Goal: Task Accomplishment & Management: Complete application form

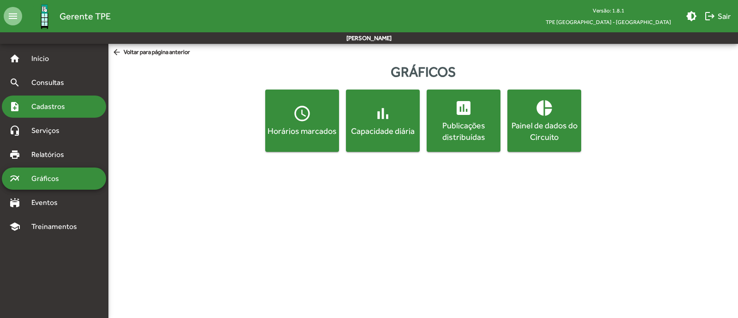
click at [51, 102] on span "Cadastros" at bounding box center [51, 106] width 51 height 11
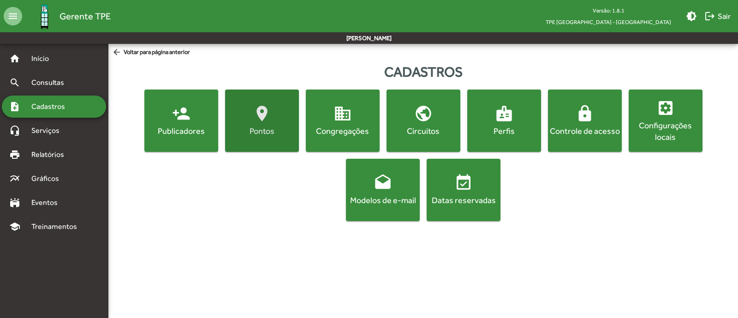
click at [264, 123] on span "location_on [GEOGRAPHIC_DATA]" at bounding box center [262, 120] width 70 height 32
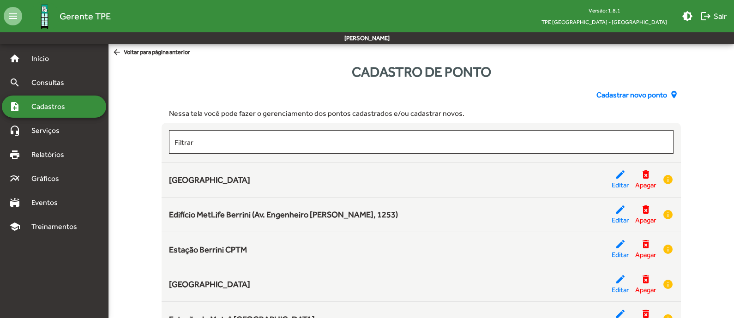
click at [566, 114] on div "Nessa tela você pode fazer o gerenciamento dos pontos cadastrados e/ou cadastra…" at bounding box center [421, 113] width 504 height 11
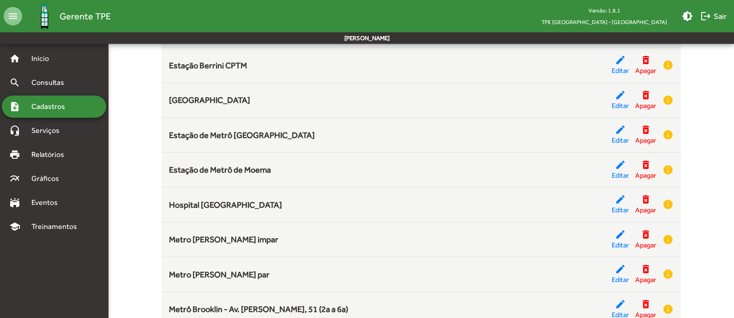
scroll to position [184, 0]
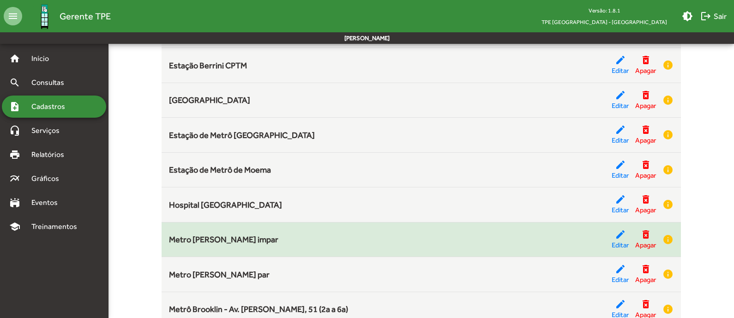
click at [240, 239] on span "Metro [PERSON_NAME] impar" at bounding box center [223, 239] width 109 height 10
click at [614, 240] on span "Editar" at bounding box center [619, 245] width 17 height 11
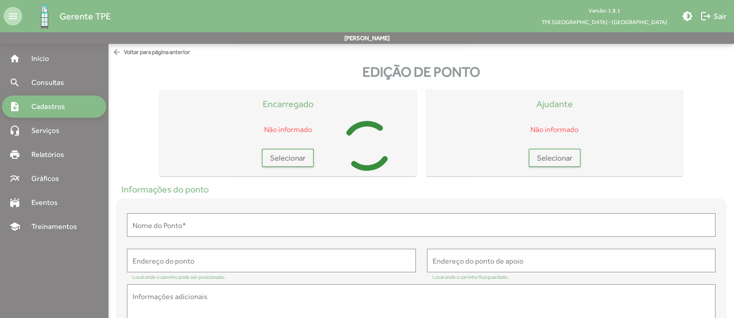
type input "**********"
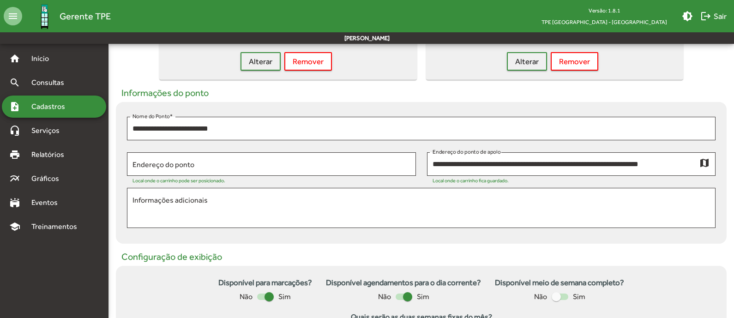
scroll to position [98, 0]
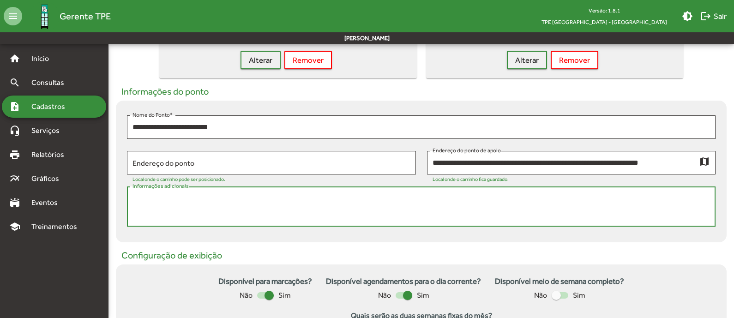
click at [205, 195] on textarea "Informações adicionais" at bounding box center [420, 206] width 577 height 27
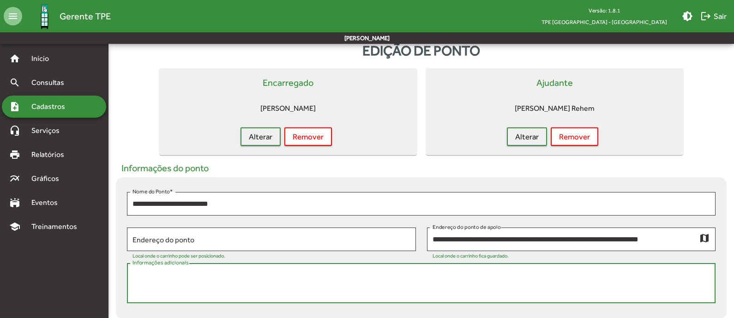
scroll to position [21, 0]
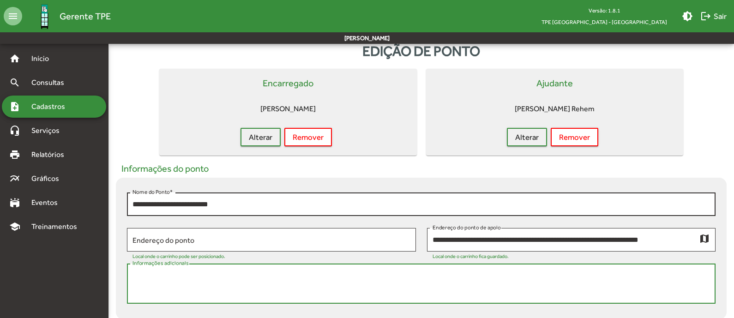
paste textarea "**********"
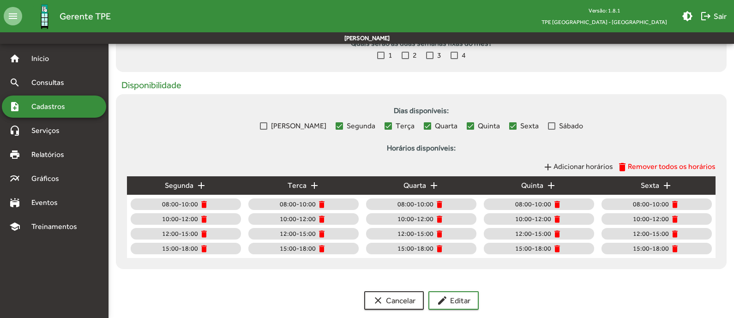
scroll to position [373, 0]
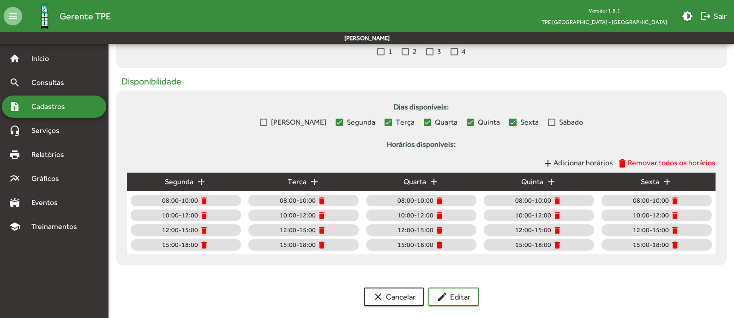
type textarea "**********"
click at [568, 160] on span "Adicionar horários" at bounding box center [583, 162] width 60 height 9
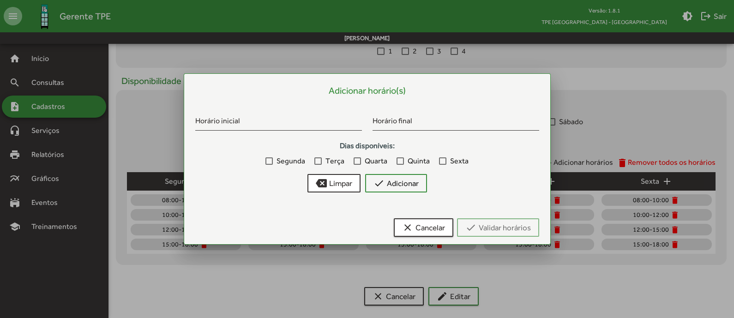
scroll to position [0, 0]
click at [436, 230] on span "clear Cancelar" at bounding box center [423, 227] width 43 height 17
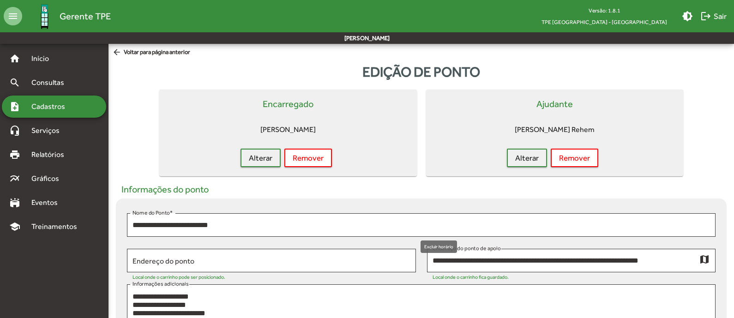
scroll to position [373, 0]
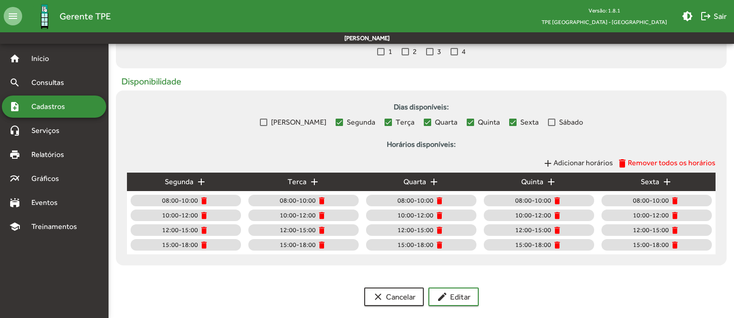
click at [226, 245] on mat-chip "15:00-18:00 delete" at bounding box center [186, 245] width 110 height 12
click at [203, 246] on mat-icon "delete" at bounding box center [203, 244] width 9 height 9
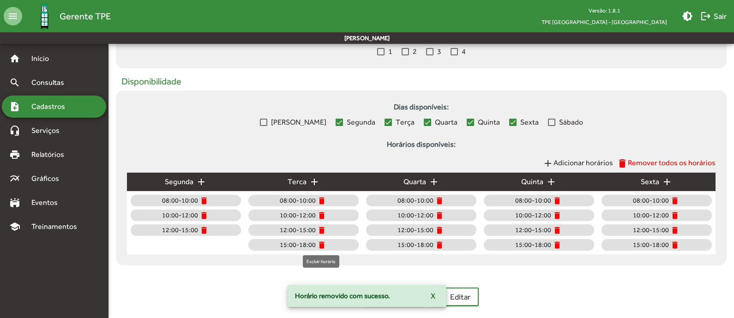
click at [318, 244] on mat-icon "delete" at bounding box center [321, 244] width 9 height 9
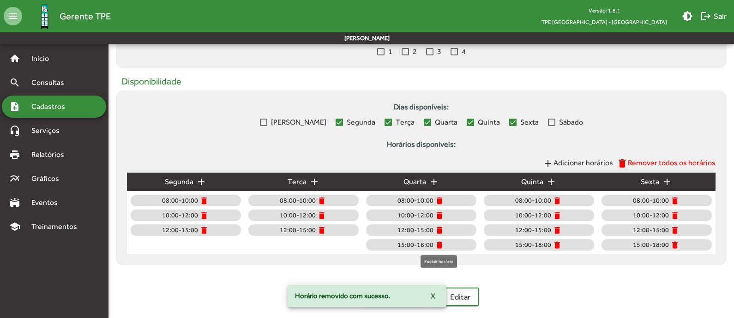
click at [439, 245] on mat-icon "delete" at bounding box center [439, 244] width 9 height 9
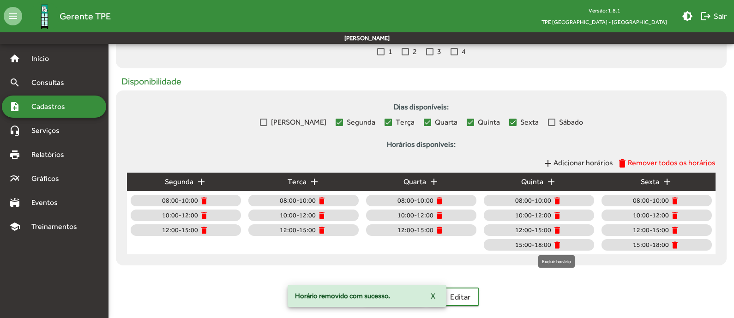
click at [559, 245] on mat-icon "delete" at bounding box center [556, 244] width 9 height 9
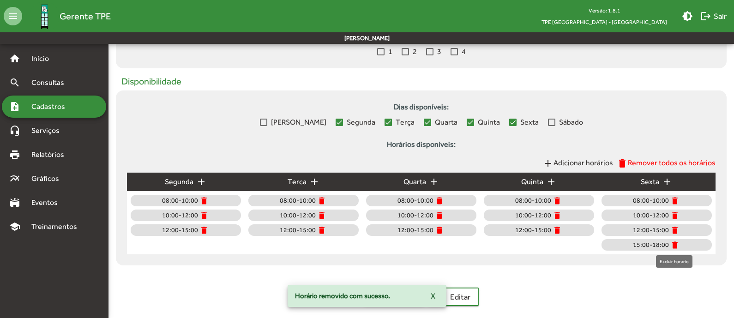
click at [674, 245] on mat-icon "delete" at bounding box center [674, 244] width 9 height 9
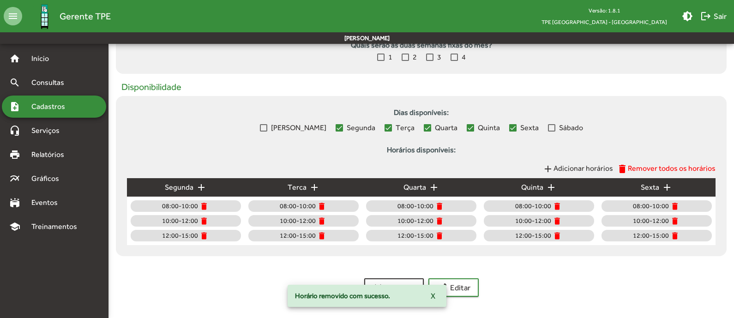
click at [589, 173] on span "add Adicionar horários" at bounding box center [577, 169] width 71 height 12
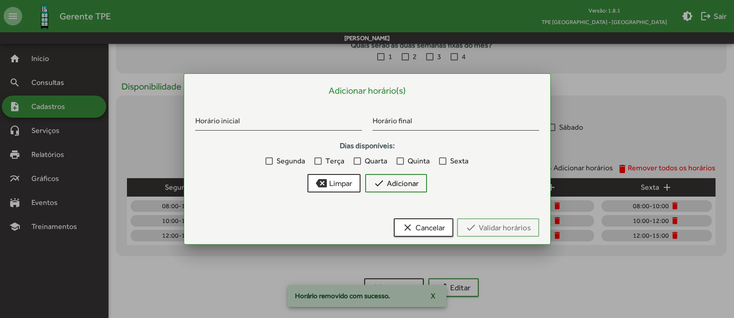
click at [299, 160] on span "Segunda" at bounding box center [290, 160] width 29 height 11
click at [325, 162] on span "Terça" at bounding box center [334, 160] width 19 height 11
click at [380, 162] on span "Quarta" at bounding box center [375, 160] width 23 height 11
click at [402, 162] on div at bounding box center [399, 160] width 7 height 7
click at [443, 162] on div at bounding box center [442, 160] width 7 height 7
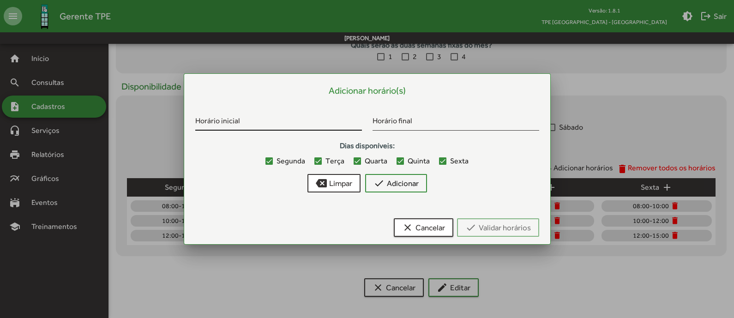
click at [260, 120] on input "Horário inicial" at bounding box center [278, 123] width 167 height 8
type input "*****"
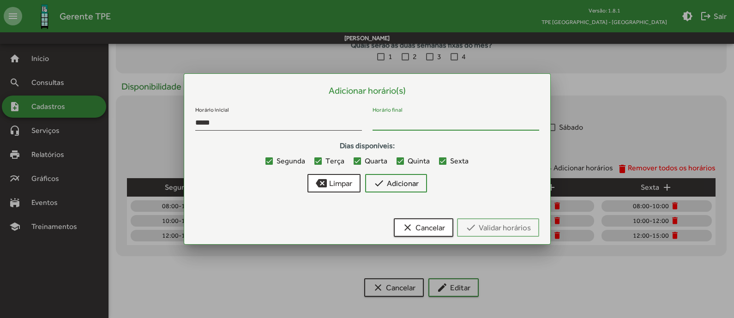
click at [385, 126] on input "Horário final" at bounding box center [455, 123] width 167 height 8
type input "*****"
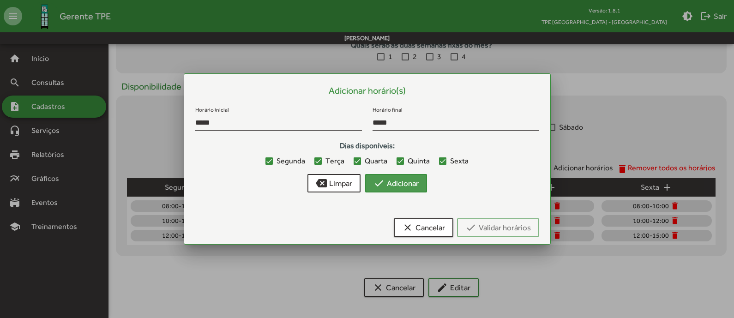
click at [412, 186] on span "check Adicionar" at bounding box center [395, 183] width 45 height 17
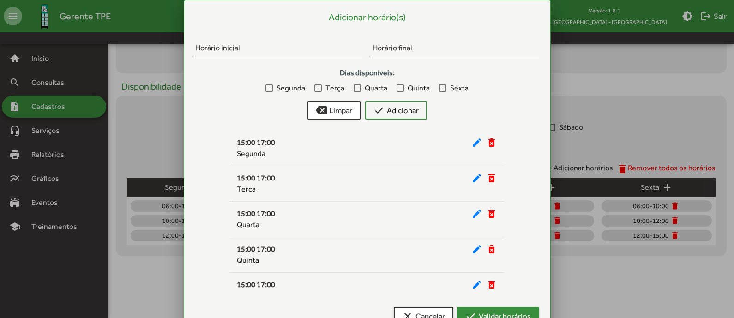
click at [499, 314] on span "check Validar horários" at bounding box center [498, 316] width 66 height 17
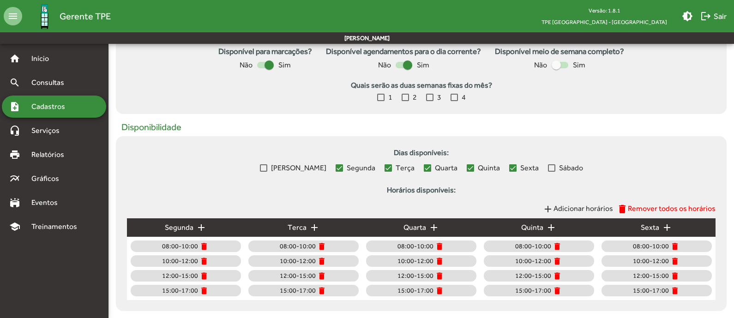
scroll to position [382, 0]
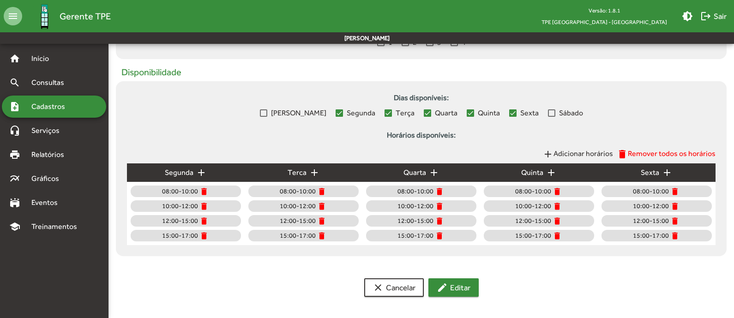
click at [440, 285] on mat-icon "edit" at bounding box center [441, 287] width 11 height 11
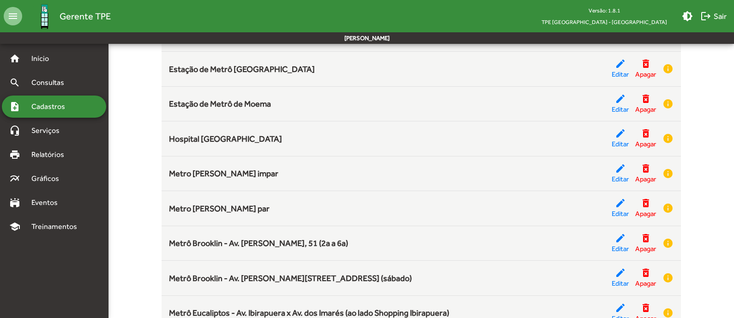
scroll to position [261, 0]
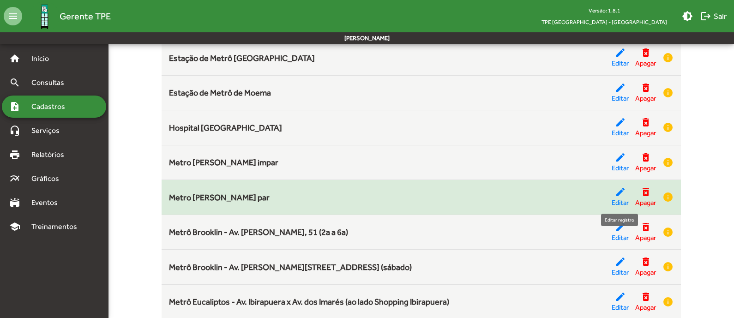
click at [621, 197] on span "Editar" at bounding box center [619, 202] width 17 height 11
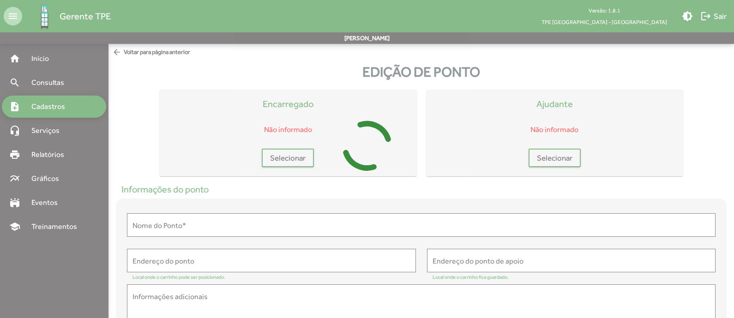
type input "**********"
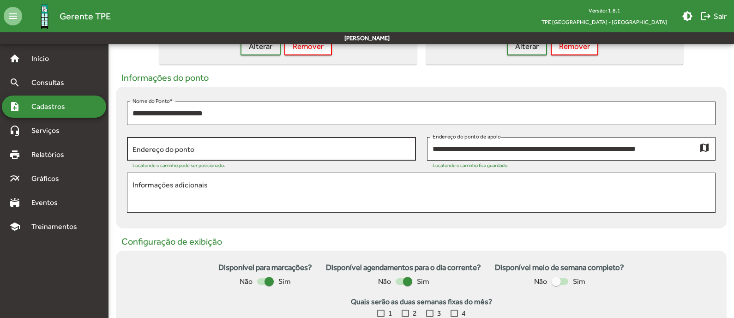
scroll to position [118, 0]
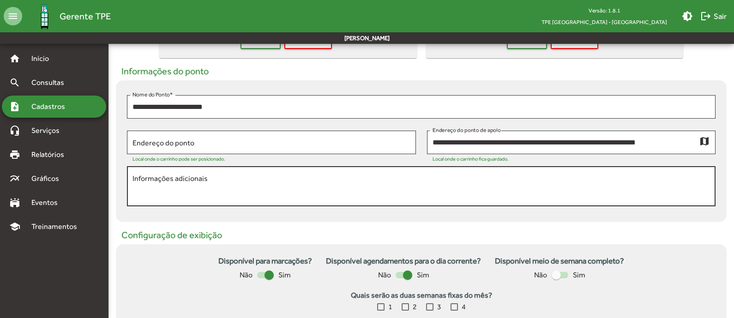
click at [305, 177] on textarea "Informações adicionais" at bounding box center [420, 186] width 577 height 27
paste textarea "**********"
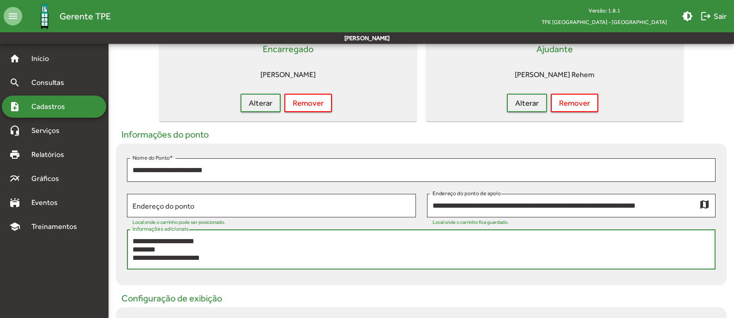
scroll to position [1, 0]
drag, startPoint x: 214, startPoint y: 256, endPoint x: 125, endPoint y: 255, distance: 89.1
click at [125, 255] on div "**********" at bounding box center [421, 214] width 610 height 142
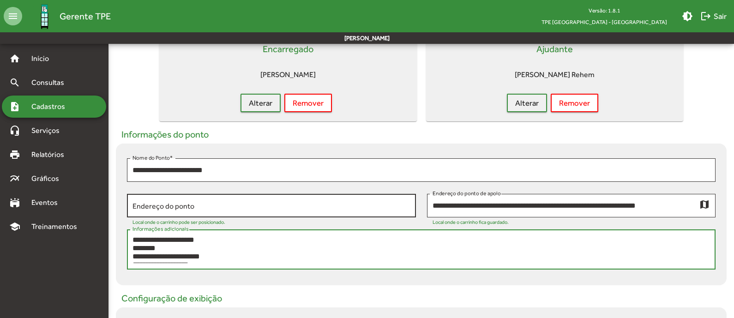
type textarea "**********"
click at [183, 205] on input "Endereço do ponto" at bounding box center [271, 206] width 278 height 8
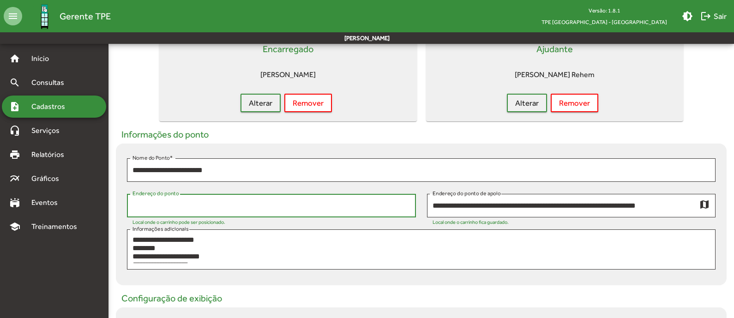
paste input "**********"
type input "**********"
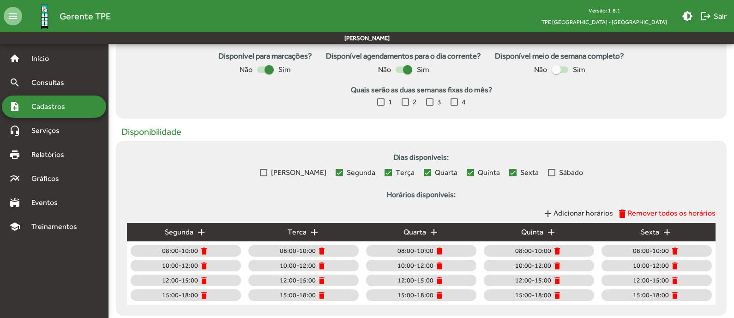
scroll to position [330, 0]
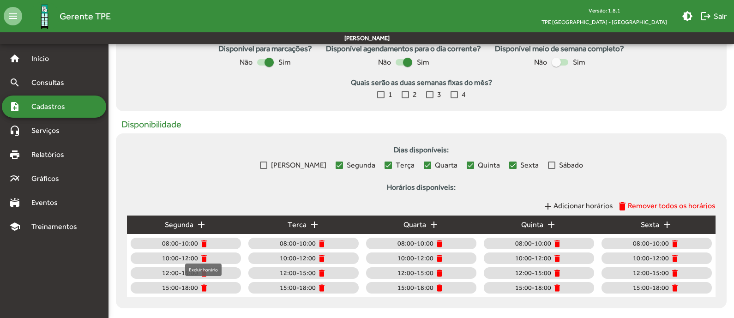
click at [203, 289] on mat-icon "delete" at bounding box center [203, 287] width 9 height 9
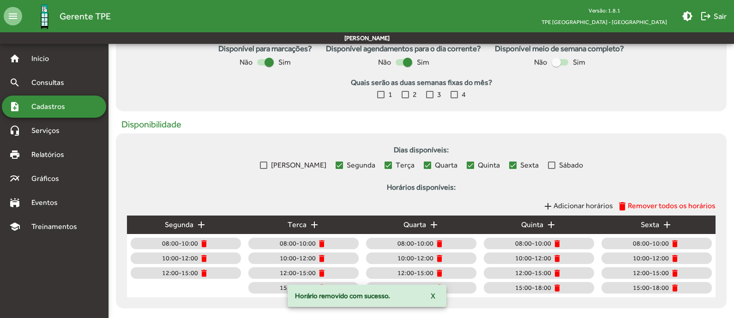
click at [558, 292] on mat-chip "15:00-18:00 delete" at bounding box center [539, 288] width 110 height 12
click at [558, 285] on mat-icon "delete" at bounding box center [556, 287] width 9 height 9
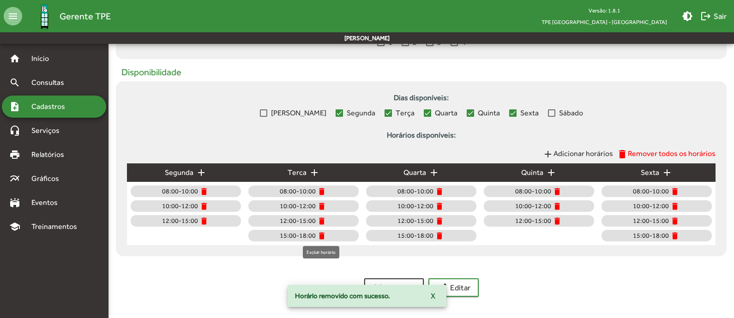
click at [317, 235] on mat-icon "delete" at bounding box center [321, 235] width 9 height 9
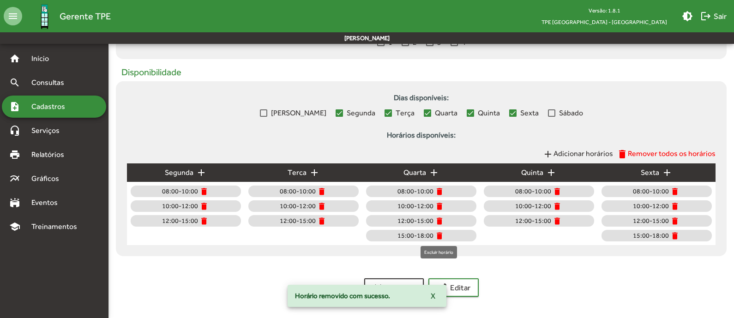
click at [436, 232] on mat-icon "delete" at bounding box center [439, 235] width 9 height 9
click at [679, 237] on mat-chip "15:00-18:00 delete" at bounding box center [656, 236] width 110 height 12
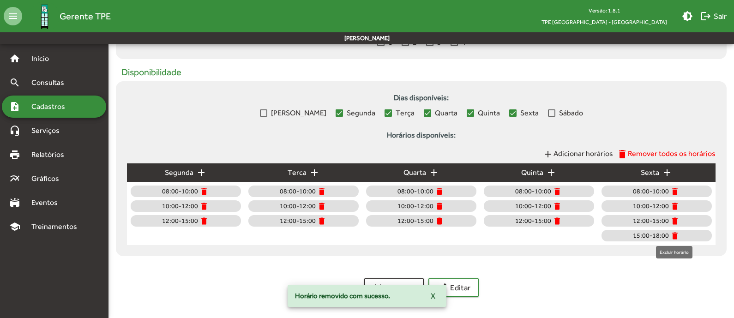
click at [674, 236] on mat-icon "delete" at bounding box center [674, 235] width 9 height 9
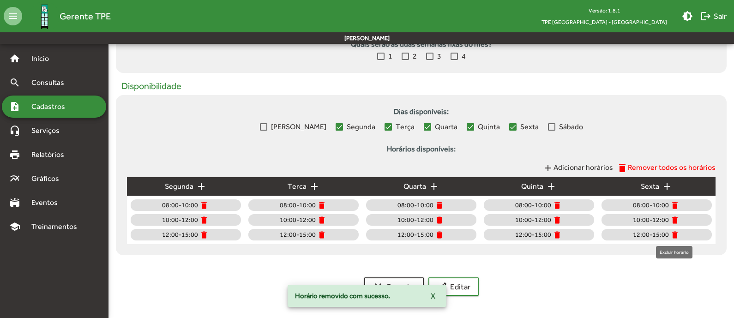
scroll to position [368, 0]
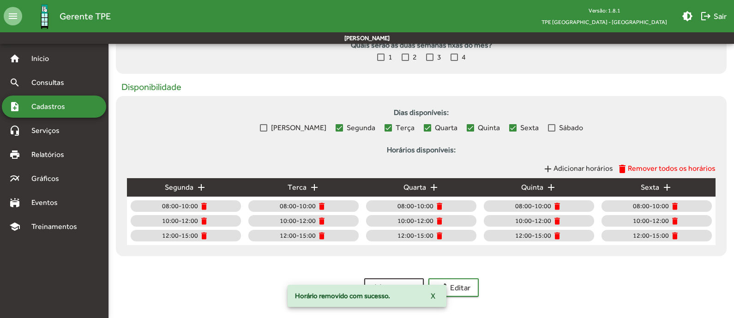
click at [596, 170] on span "Adicionar horários" at bounding box center [583, 168] width 60 height 9
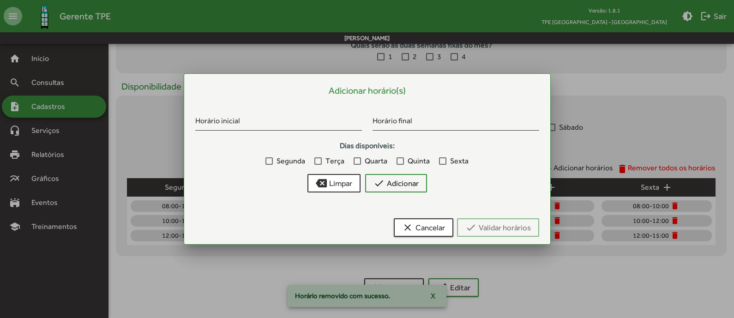
click at [276, 158] on label "Segunda" at bounding box center [285, 160] width 40 height 11
click at [326, 160] on span "Terça" at bounding box center [334, 160] width 19 height 11
click at [371, 161] on span "Quarta" at bounding box center [375, 160] width 23 height 11
click at [402, 166] on label "Quinta" at bounding box center [412, 160] width 33 height 11
click at [444, 164] on div at bounding box center [442, 160] width 7 height 7
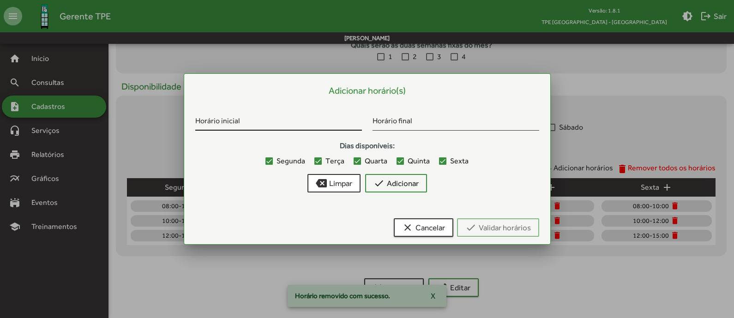
click at [299, 116] on div "Horário inicial" at bounding box center [278, 120] width 167 height 22
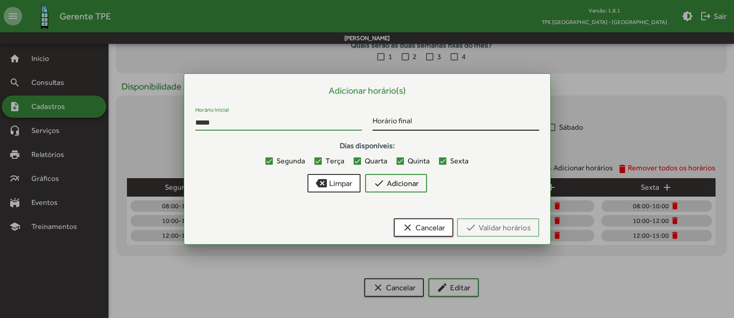
type input "*****"
click at [388, 123] on input "Horário final" at bounding box center [455, 123] width 167 height 8
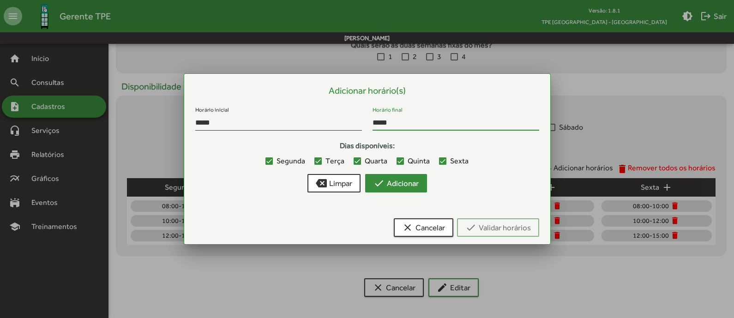
type input "*****"
click at [373, 183] on mat-icon "check" at bounding box center [378, 183] width 11 height 11
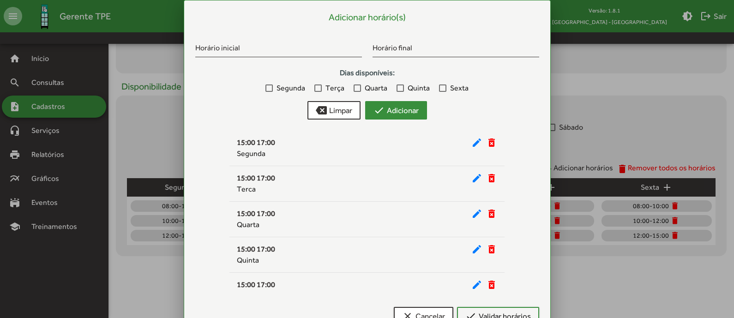
scroll to position [15, 0]
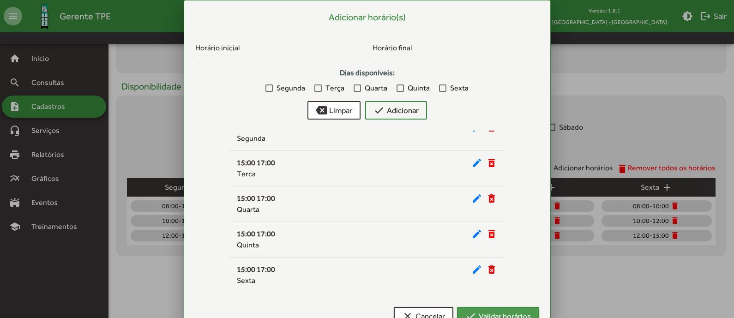
click at [478, 309] on span "check Validar horários" at bounding box center [498, 316] width 66 height 17
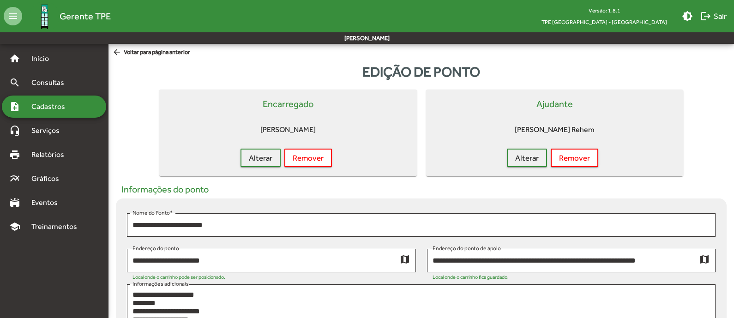
scroll to position [368, 0]
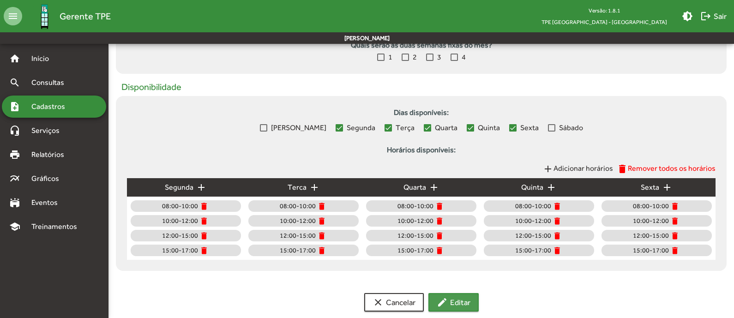
click at [439, 303] on mat-icon "edit" at bounding box center [441, 302] width 11 height 11
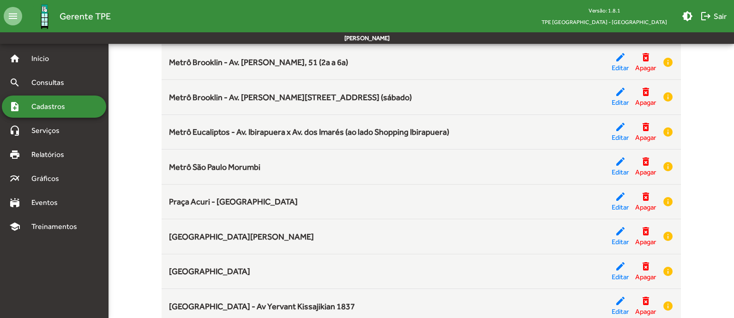
scroll to position [431, 0]
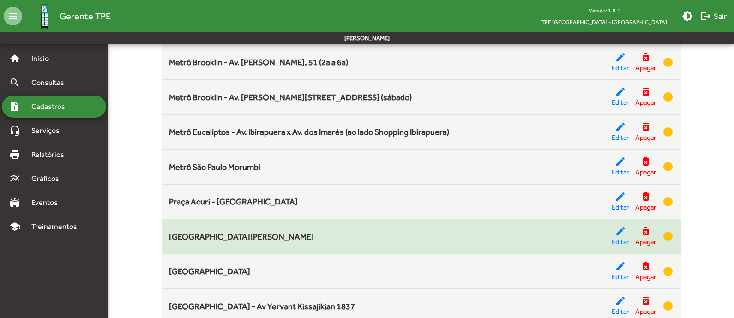
click at [609, 230] on div "[GEOGRAPHIC_DATA][PERSON_NAME]" at bounding box center [390, 236] width 442 height 12
click at [618, 241] on span "Editar" at bounding box center [619, 242] width 17 height 11
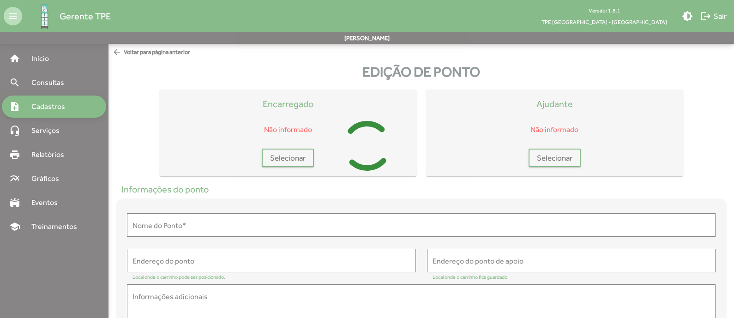
type input "**********"
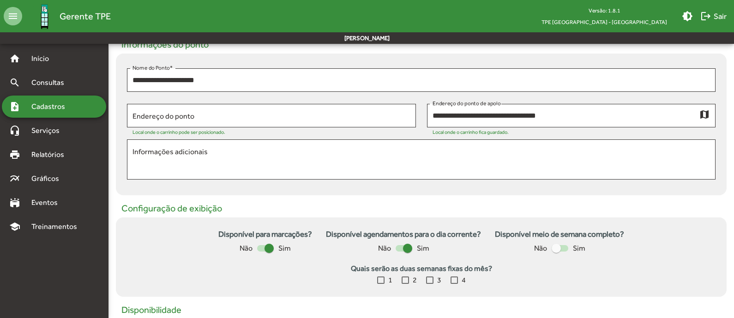
scroll to position [145, 0]
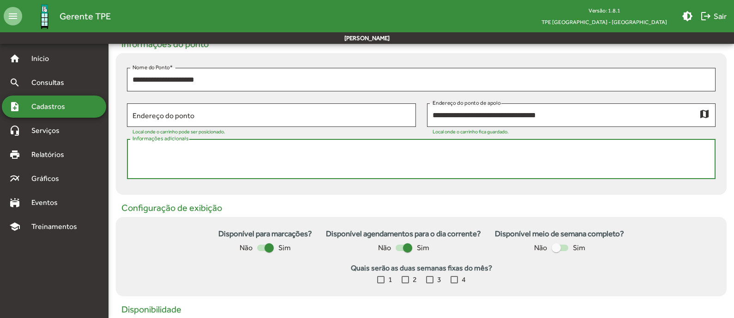
click at [290, 159] on textarea "Informações adicionais" at bounding box center [420, 159] width 577 height 27
paste textarea "**********"
drag, startPoint x: 264, startPoint y: 158, endPoint x: 128, endPoint y: 159, distance: 135.7
click at [128, 159] on div "**********" at bounding box center [421, 158] width 588 height 42
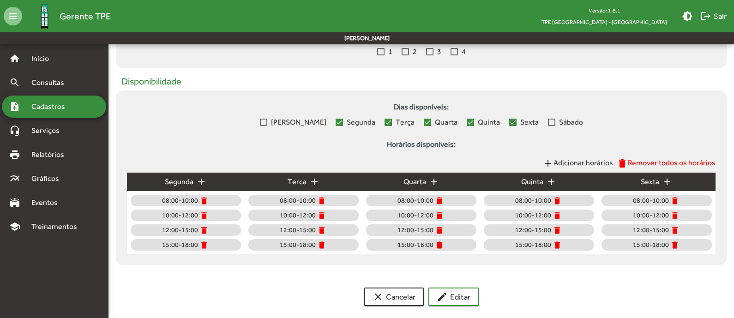
scroll to position [375, 0]
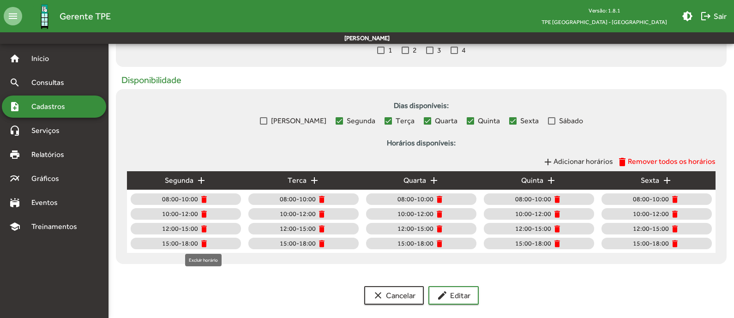
type textarea "**********"
click at [204, 242] on mat-icon "delete" at bounding box center [203, 243] width 9 height 9
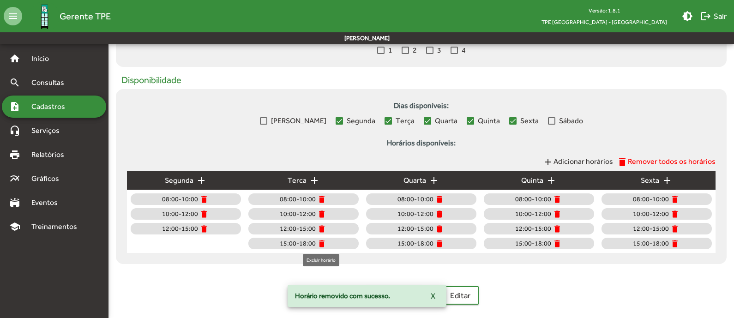
click at [318, 242] on mat-icon "delete" at bounding box center [321, 243] width 9 height 9
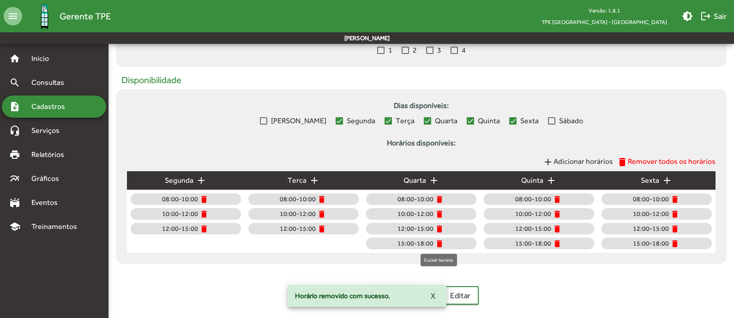
click at [437, 244] on mat-icon "delete" at bounding box center [439, 243] width 9 height 9
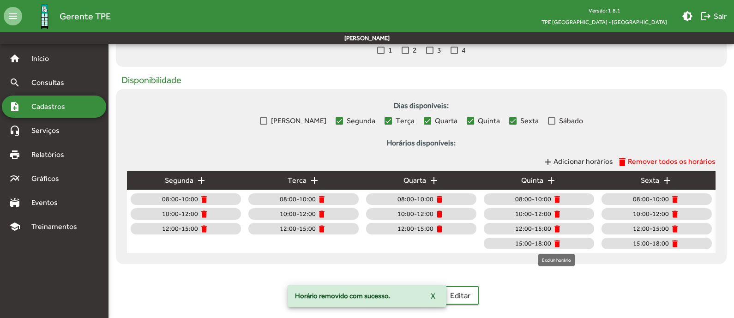
click at [556, 242] on mat-icon "delete" at bounding box center [556, 243] width 9 height 9
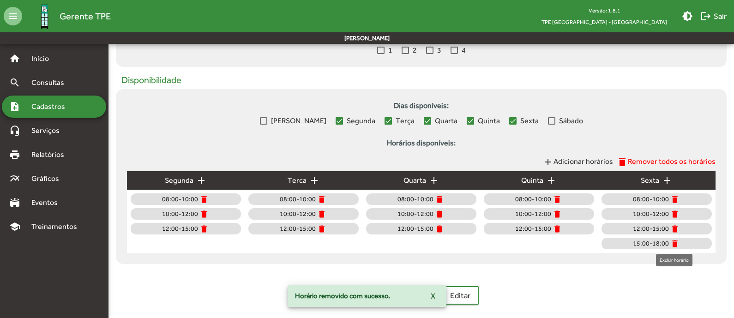
click at [674, 243] on mat-icon "delete" at bounding box center [674, 243] width 9 height 9
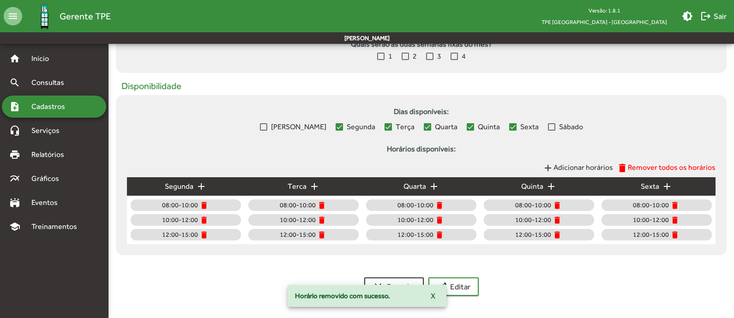
scroll to position [368, 0]
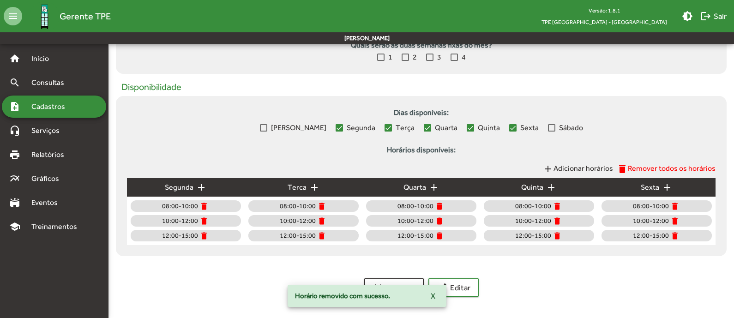
click at [593, 166] on span "Adicionar horários" at bounding box center [583, 168] width 60 height 9
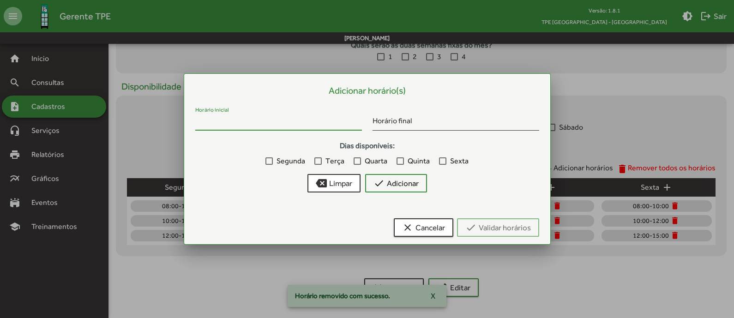
click at [271, 121] on input "Horário inicial" at bounding box center [278, 123] width 167 height 8
type input "*****"
click at [392, 123] on input "Horário final" at bounding box center [455, 123] width 167 height 8
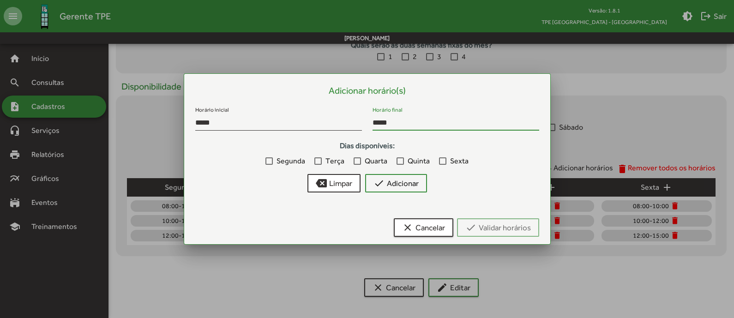
type input "*****"
click at [296, 161] on span "Segunda" at bounding box center [290, 160] width 29 height 11
click at [330, 161] on span "Terça" at bounding box center [334, 160] width 19 height 11
click at [357, 163] on div at bounding box center [356, 160] width 7 height 7
click at [398, 160] on div at bounding box center [399, 160] width 7 height 7
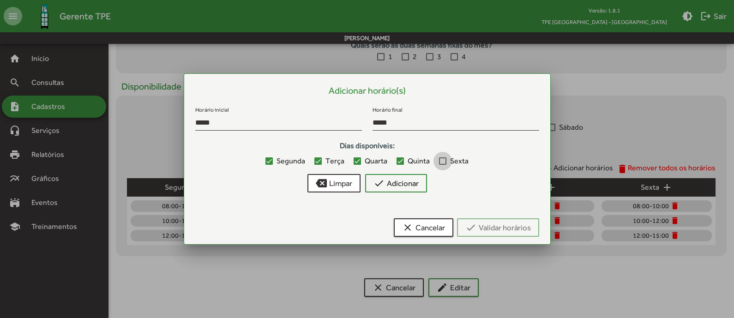
click at [446, 158] on label "Sexta" at bounding box center [454, 160] width 30 height 11
click at [398, 185] on span "check Adicionar" at bounding box center [395, 183] width 45 height 17
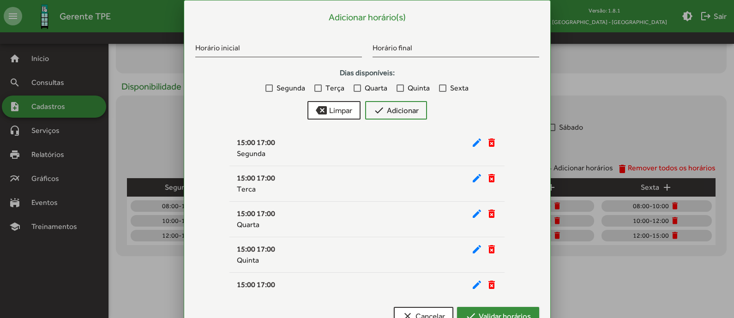
click at [490, 308] on span "check Validar horários" at bounding box center [498, 316] width 66 height 17
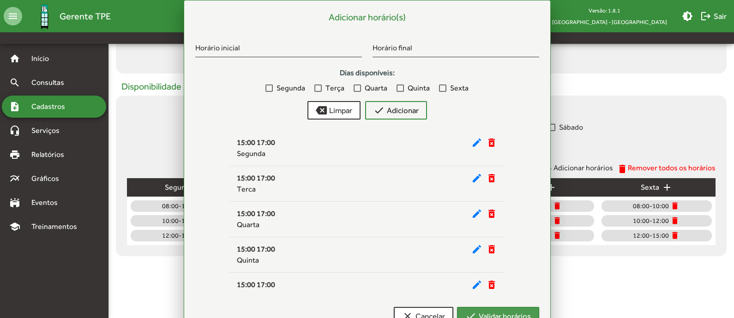
scroll to position [368, 0]
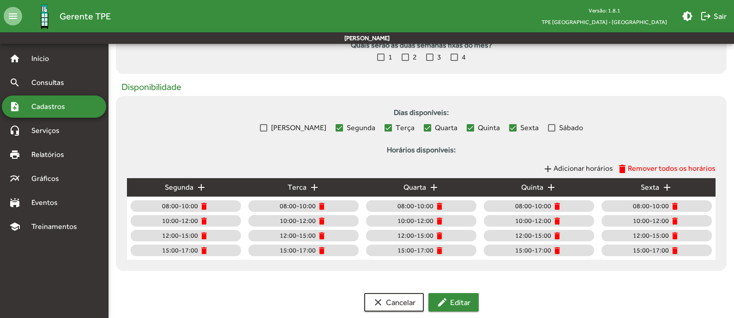
click at [465, 300] on span "edit Editar" at bounding box center [453, 302] width 34 height 17
